Goal: Transaction & Acquisition: Purchase product/service

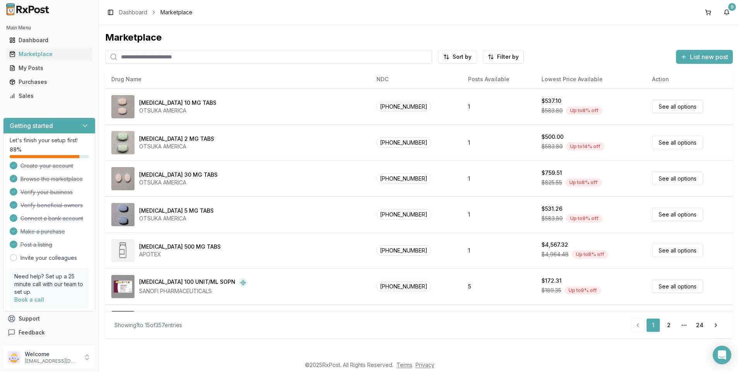
click at [137, 54] on input "search" at bounding box center [268, 57] width 327 height 14
type input "*******"
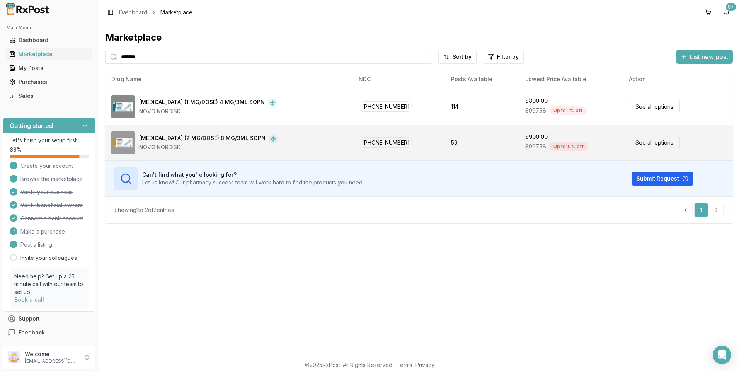
click at [148, 136] on div "[MEDICAL_DATA] (2 MG/DOSE) 8 MG/3ML SOPN" at bounding box center [202, 138] width 126 height 9
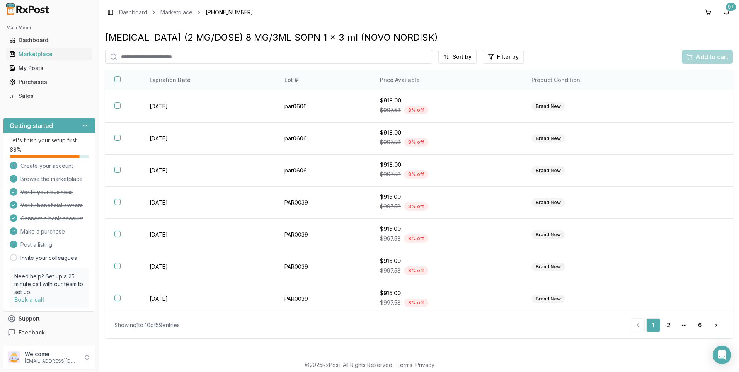
click at [398, 79] on th "Price Available" at bounding box center [446, 80] width 151 height 20
click at [415, 81] on th "Price Available" at bounding box center [446, 80] width 151 height 20
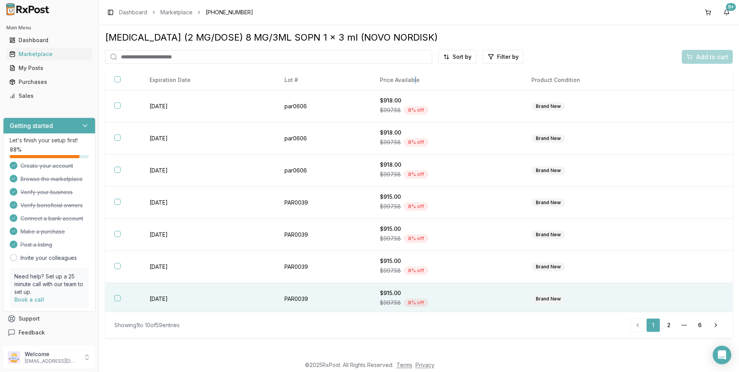
scroll to position [99, 0]
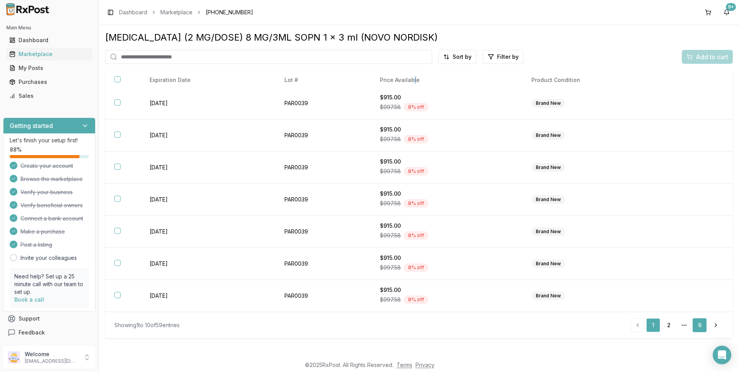
click at [701, 325] on link "6" at bounding box center [700, 325] width 14 height 14
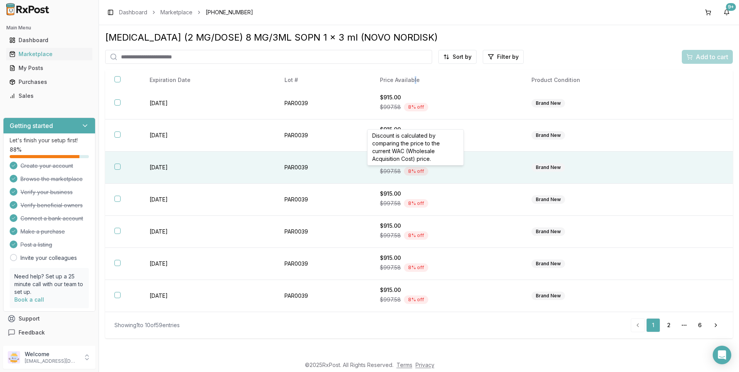
scroll to position [67, 0]
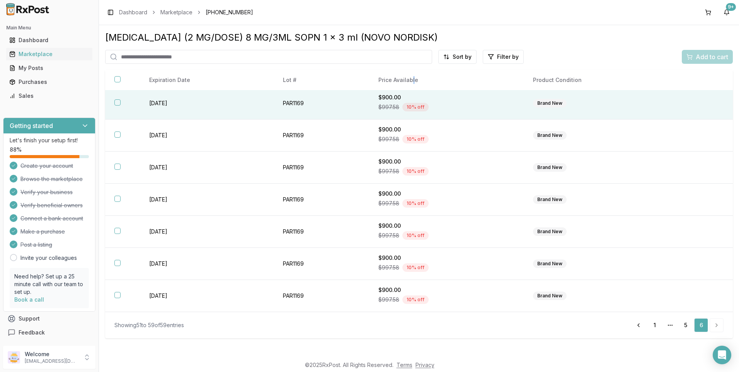
click at [117, 101] on button "button" at bounding box center [117, 102] width 6 height 6
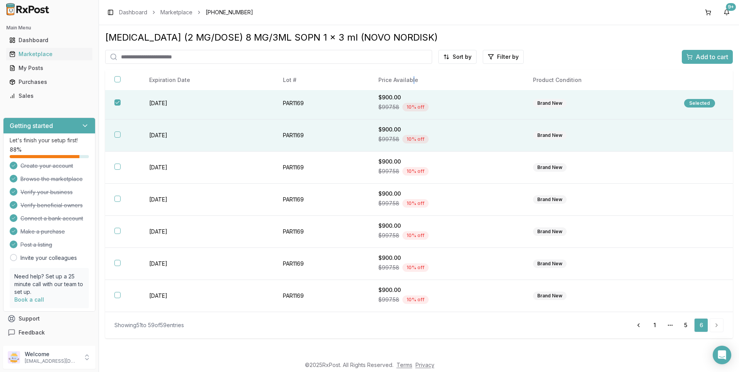
click at [117, 133] on button "button" at bounding box center [117, 134] width 6 height 6
click at [705, 59] on span "Add to cart" at bounding box center [712, 56] width 32 height 9
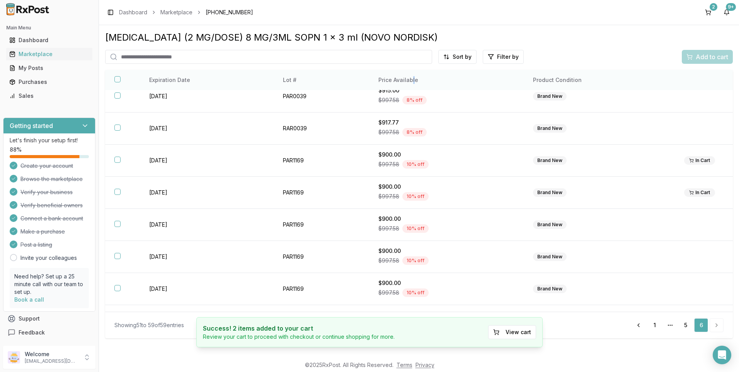
scroll to position [0, 0]
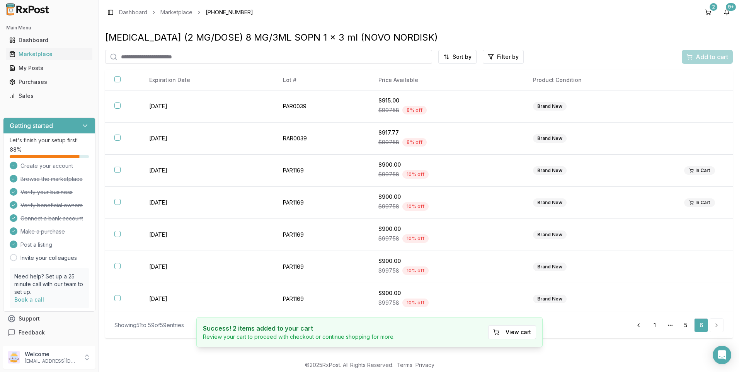
click at [155, 58] on input "search" at bounding box center [268, 57] width 327 height 14
type input "*******"
click at [115, 56] on icon at bounding box center [114, 57] width 8 height 8
click at [179, 10] on link "Marketplace" at bounding box center [176, 13] width 32 height 8
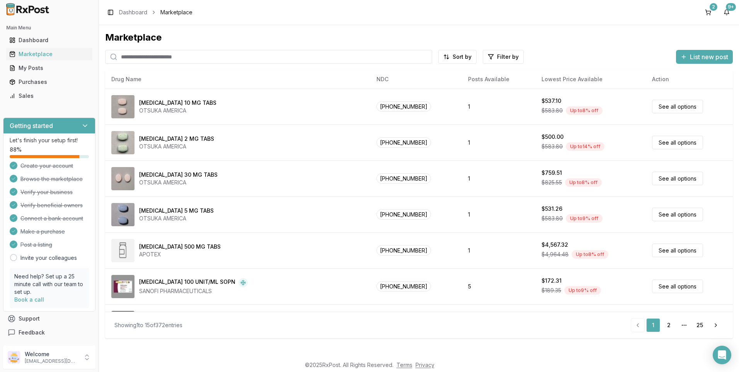
click at [139, 55] on input "search" at bounding box center [268, 57] width 327 height 14
type input "*******"
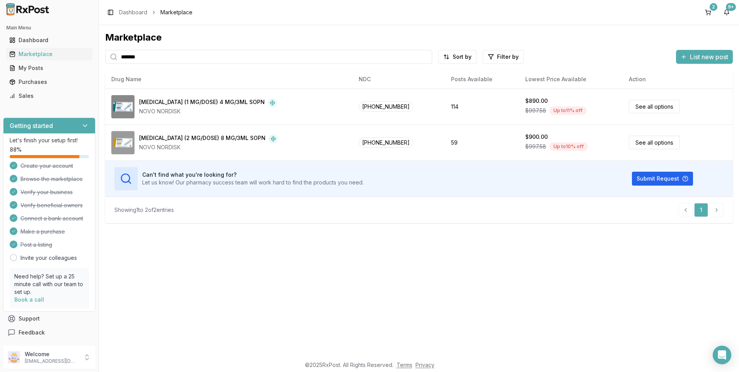
click at [112, 60] on icon at bounding box center [114, 57] width 8 height 8
click at [113, 56] on icon at bounding box center [114, 57] width 8 height 8
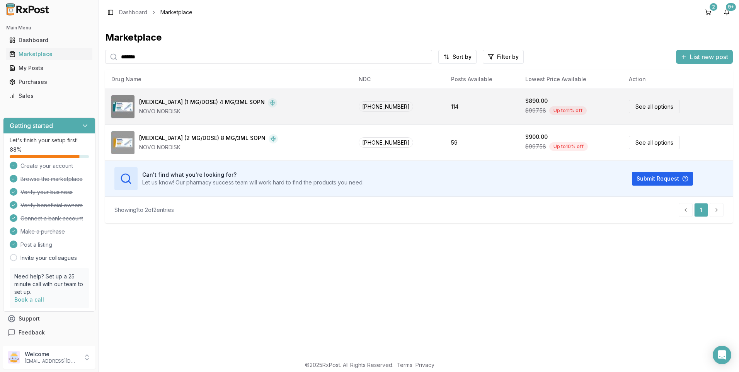
click at [635, 106] on link "See all options" at bounding box center [654, 107] width 51 height 14
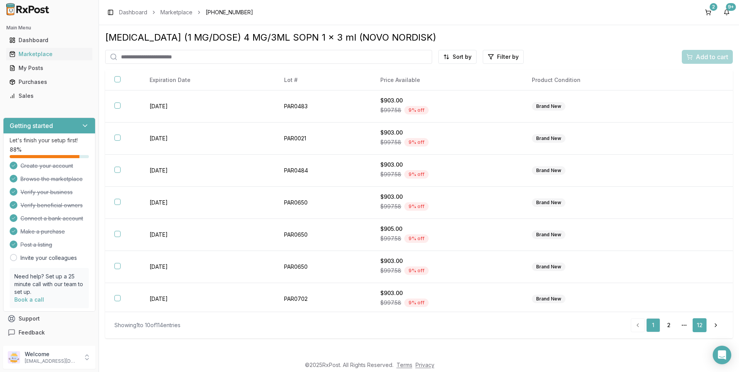
click at [699, 325] on link "12" at bounding box center [700, 325] width 14 height 14
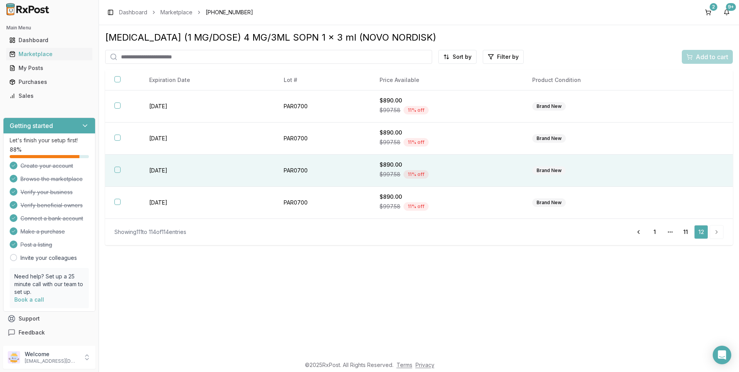
click at [119, 170] on button "button" at bounding box center [117, 170] width 6 height 6
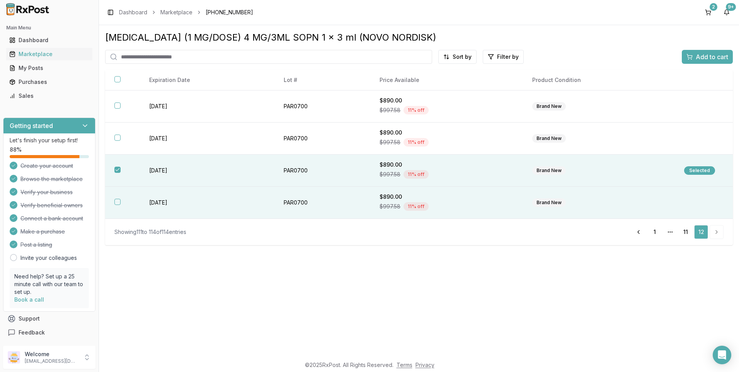
click at [120, 200] on button "button" at bounding box center [117, 202] width 6 height 6
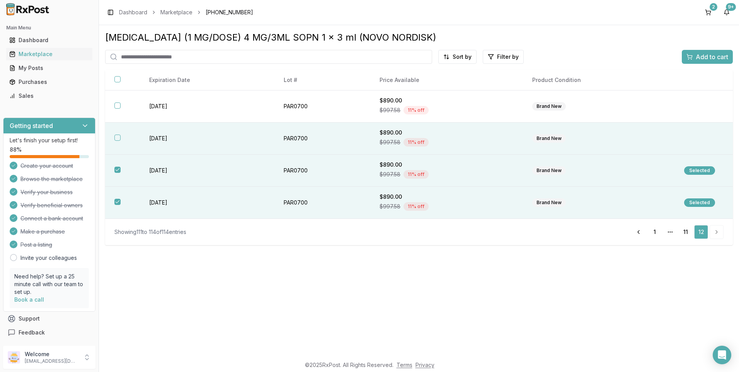
click at [117, 136] on button "button" at bounding box center [117, 137] width 6 height 6
click at [701, 57] on span "Add to cart" at bounding box center [712, 56] width 32 height 9
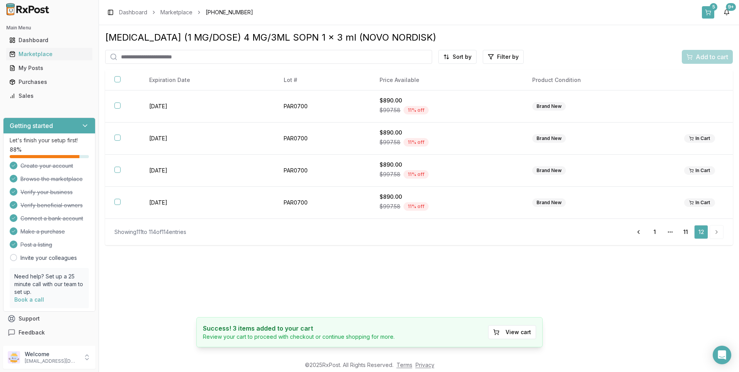
click at [708, 12] on button "5" at bounding box center [708, 12] width 12 height 12
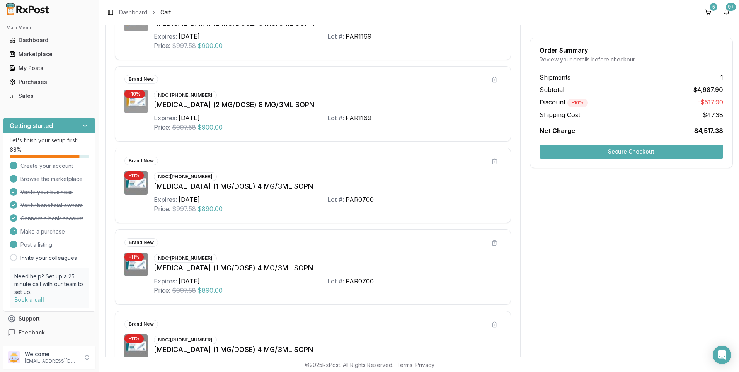
scroll to position [32, 0]
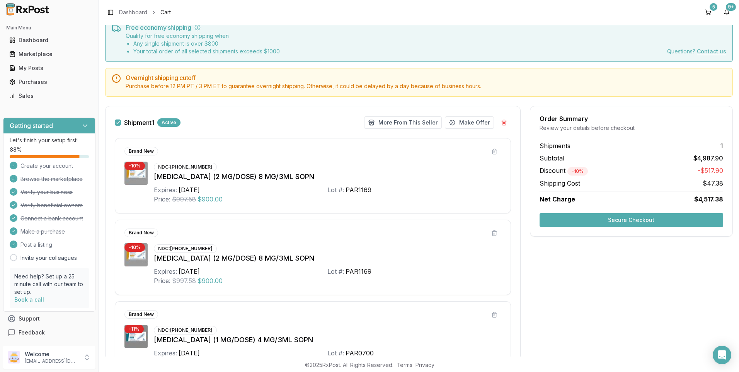
click at [634, 219] on button "Secure Checkout" at bounding box center [631, 220] width 184 height 14
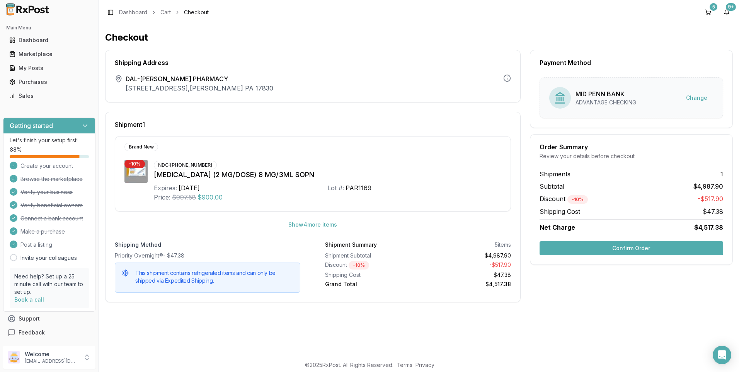
click at [621, 249] on button "Confirm Order" at bounding box center [631, 248] width 184 height 14
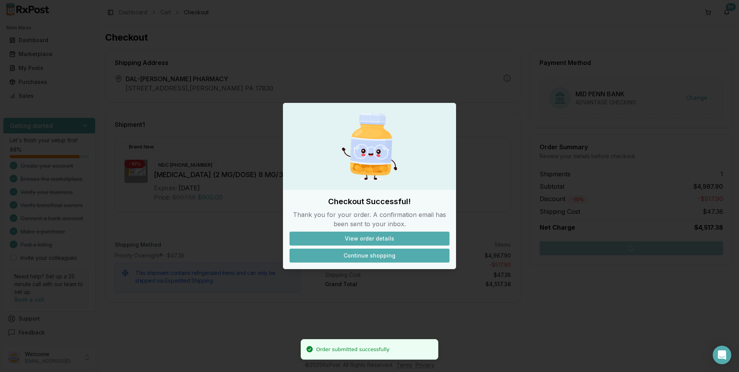
click at [386, 255] on button "Continue shopping" at bounding box center [369, 255] width 160 height 14
